Goal: Task Accomplishment & Management: Manage account settings

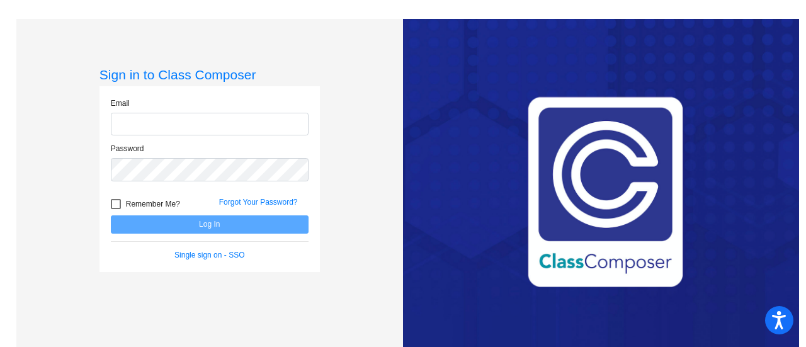
type input "[EMAIL_ADDRESS][DOMAIN_NAME]"
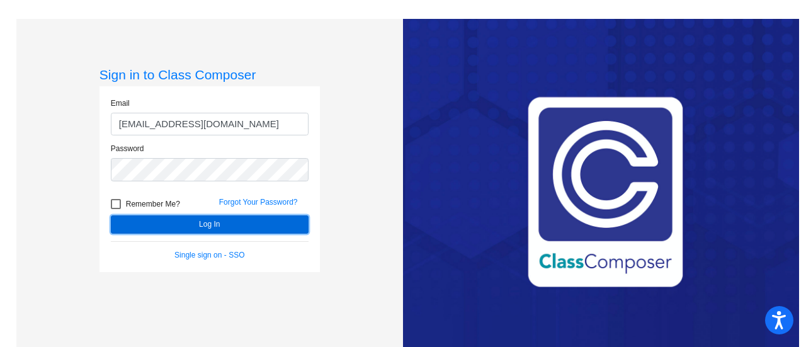
click at [154, 224] on button "Log In" at bounding box center [210, 224] width 198 height 18
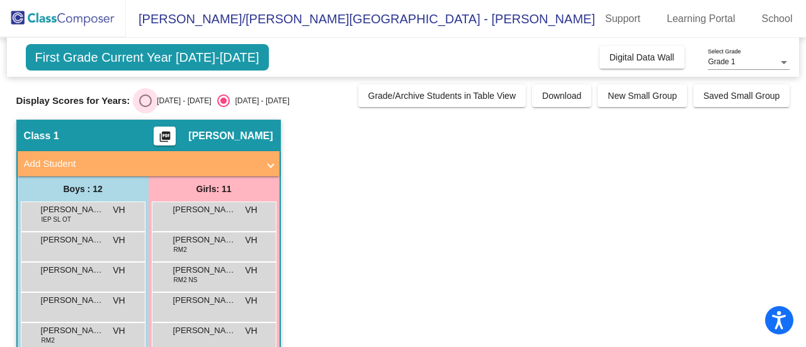
click at [146, 103] on div "Select an option" at bounding box center [145, 100] width 13 height 13
click at [146, 107] on input "[DATE] - [DATE]" at bounding box center [145, 107] width 1 height 1
radio input "true"
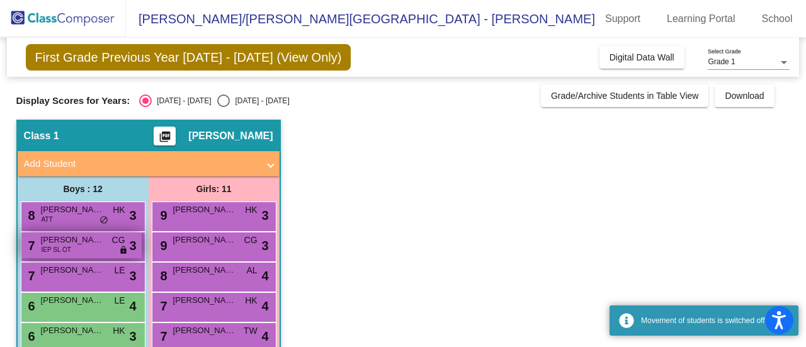
scroll to position [63, 0]
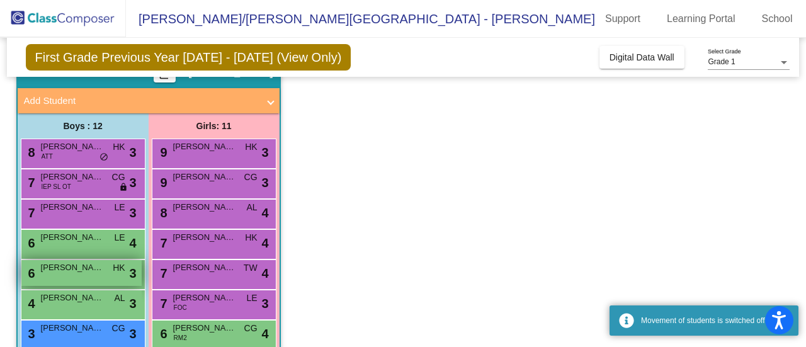
click at [76, 263] on span "[PERSON_NAME]" at bounding box center [72, 267] width 63 height 13
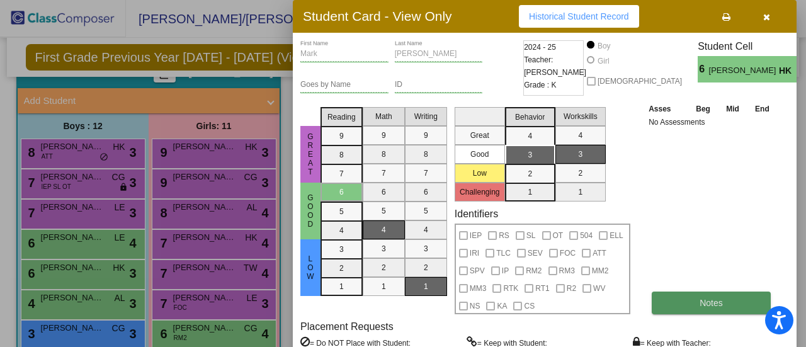
click at [669, 302] on button "Notes" at bounding box center [711, 303] width 119 height 23
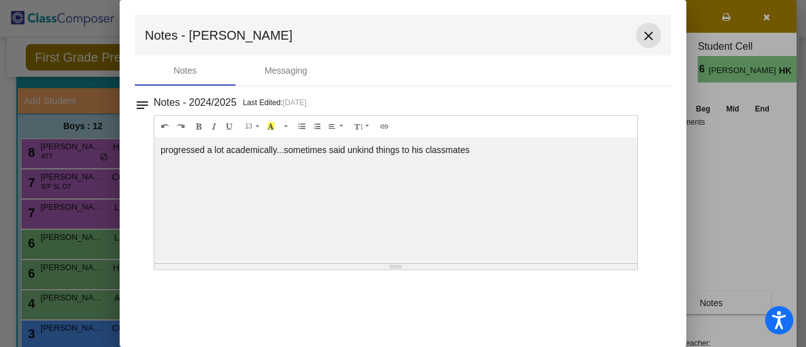
click at [647, 32] on mat-icon "close" at bounding box center [648, 35] width 15 height 15
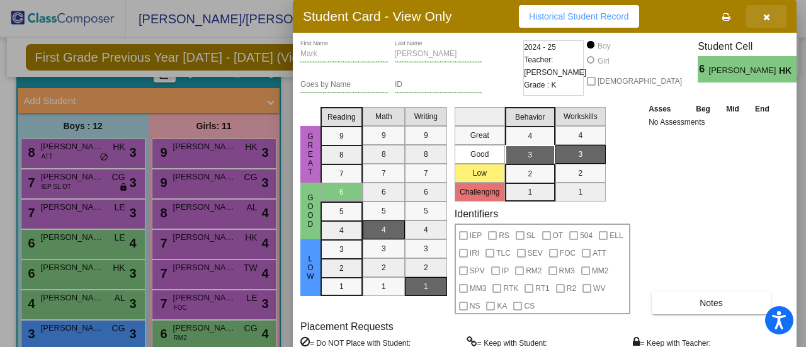
click at [770, 13] on icon "button" at bounding box center [766, 17] width 7 height 9
